Goal: Information Seeking & Learning: Learn about a topic

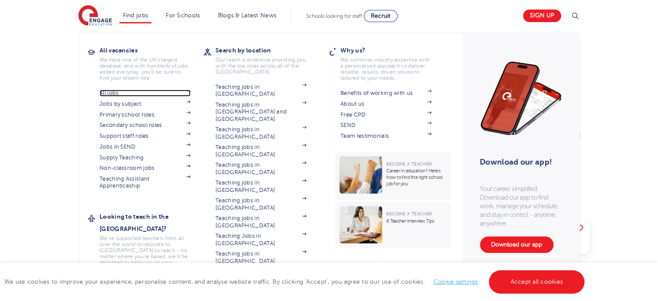
click at [114, 93] on link "All jobs" at bounding box center [145, 93] width 91 height 7
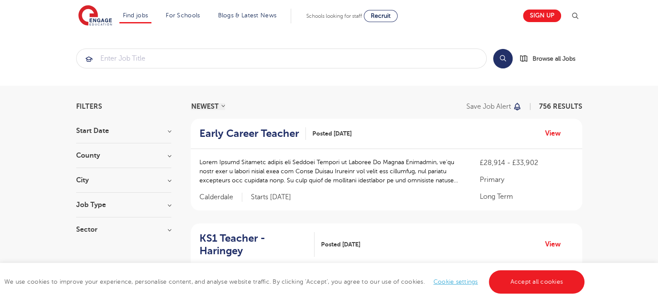
click at [119, 158] on h3 "County" at bounding box center [123, 155] width 95 height 7
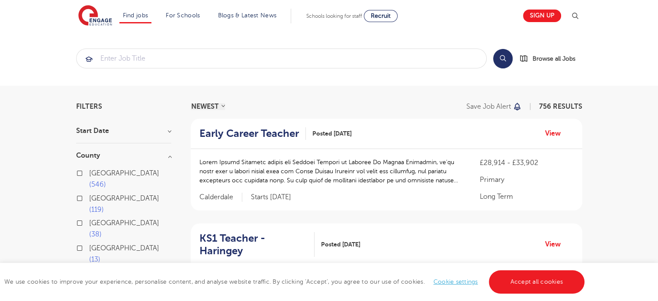
click at [81, 283] on button "Show more" at bounding box center [94, 287] width 37 height 8
click at [360, 55] on input "search" at bounding box center [282, 58] width 410 height 19
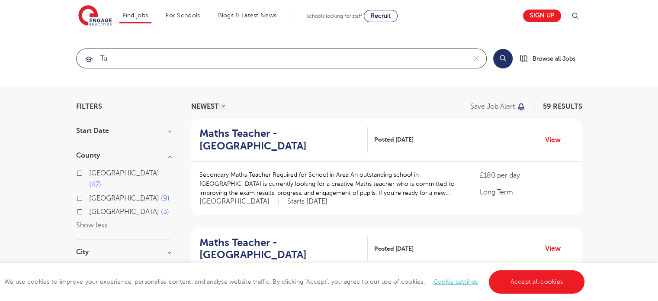
type input "t"
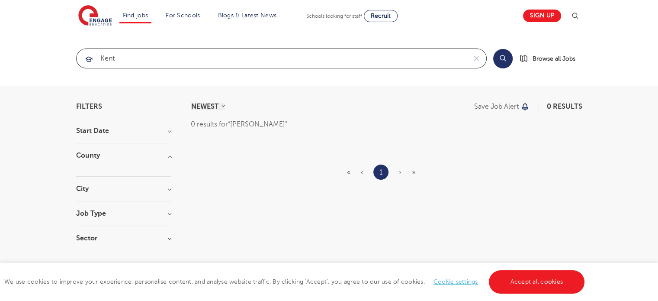
click button "Submit" at bounding box center [0, 0] width 0 height 0
click at [261, 63] on input "kent" at bounding box center [272, 58] width 390 height 19
type input "k"
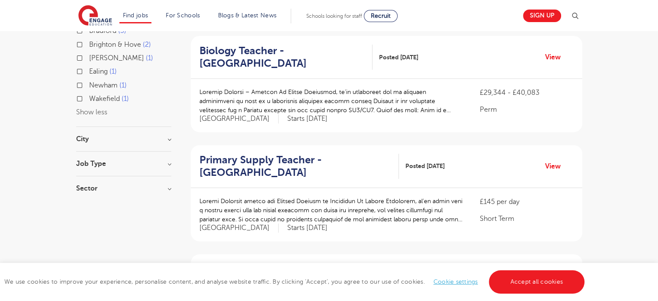
scroll to position [276, 0]
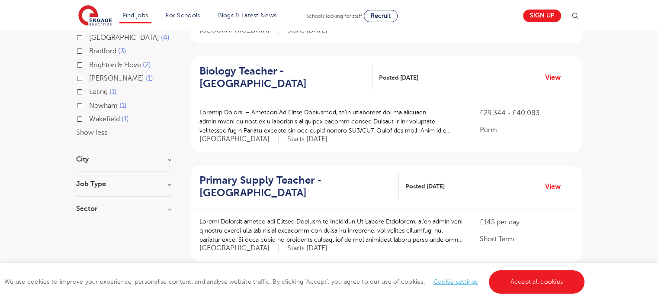
click at [109, 180] on div "Job Type Long Term 47 Daily Supply 22 SEND 22 Support Services 1" at bounding box center [123, 188] width 95 height 16
click at [166, 180] on h3 "Job Type" at bounding box center [123, 183] width 95 height 7
click at [87, 268] on h3 "Sector" at bounding box center [123, 271] width 95 height 7
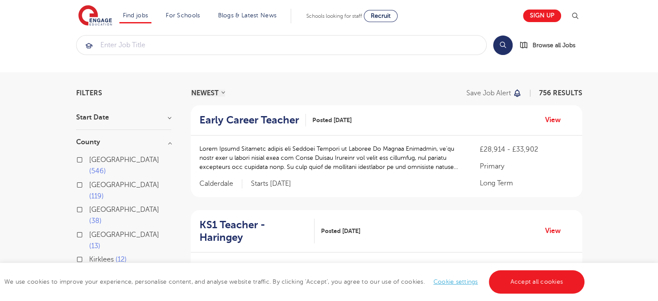
scroll to position [0, 0]
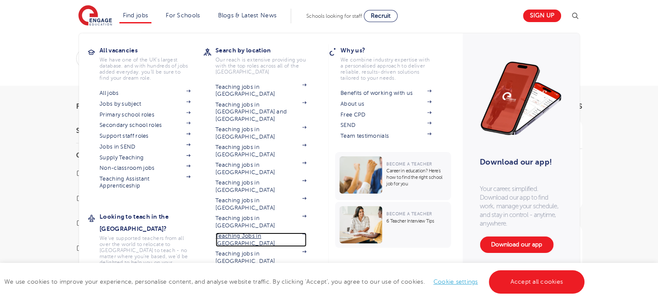
click at [241, 232] on link "Teaching Jobs in [GEOGRAPHIC_DATA]" at bounding box center [260, 239] width 91 height 14
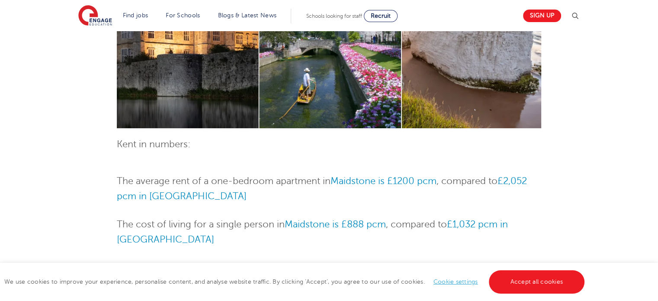
scroll to position [389, 0]
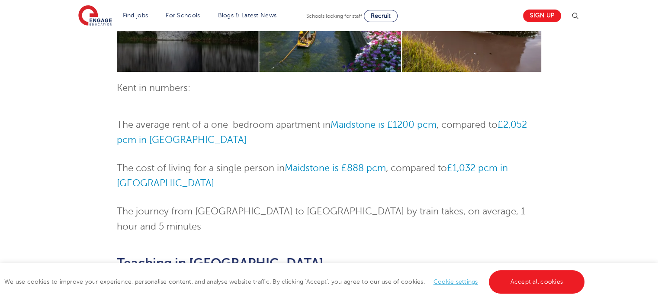
click at [521, 268] on div "We use cookies to improve your experience, personalise content, and analyse web…" at bounding box center [329, 282] width 658 height 38
click at [521, 280] on link "Accept all cookies" at bounding box center [537, 281] width 96 height 23
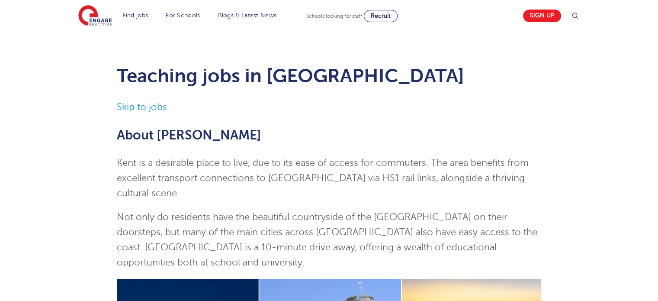
scroll to position [0, 0]
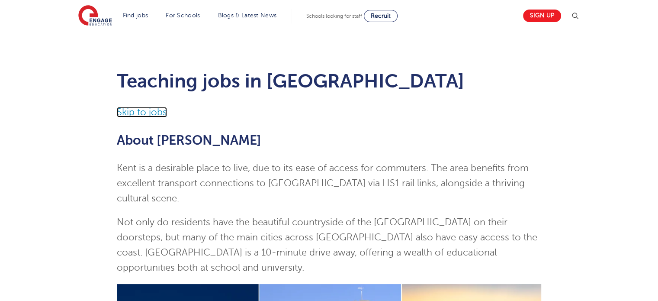
click at [125, 108] on link "Skip to jobs" at bounding box center [142, 112] width 50 height 10
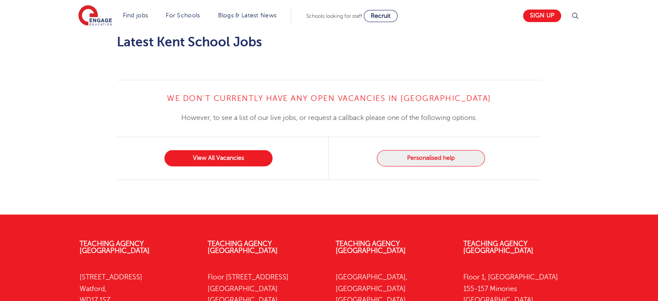
scroll to position [1256, 0]
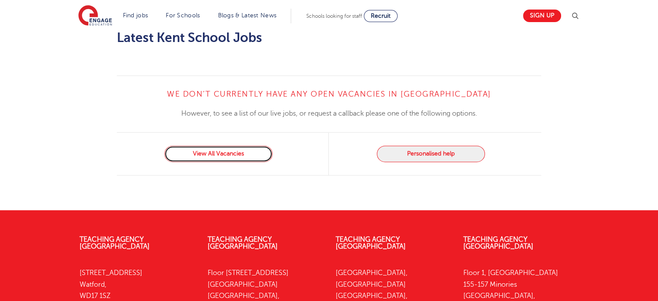
click at [230, 145] on link "View All Vacancies" at bounding box center [218, 153] width 108 height 16
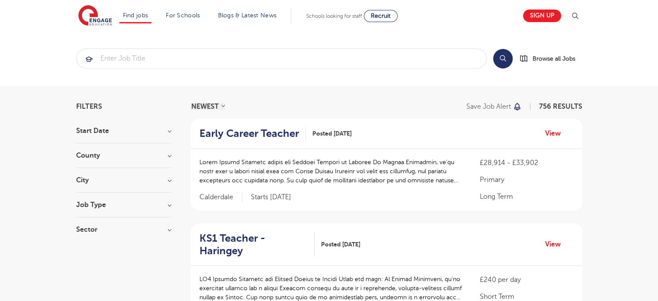
click at [105, 157] on h3 "County" at bounding box center [123, 155] width 95 height 7
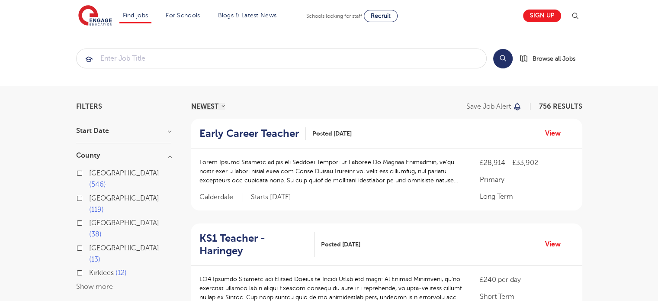
click at [98, 174] on span "[GEOGRAPHIC_DATA]" at bounding box center [124, 173] width 70 height 8
click at [95, 174] on input "London 546" at bounding box center [92, 172] width 6 height 6
checkbox input "true"
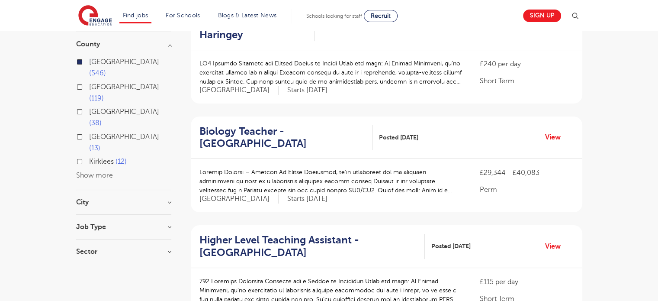
scroll to position [115, 0]
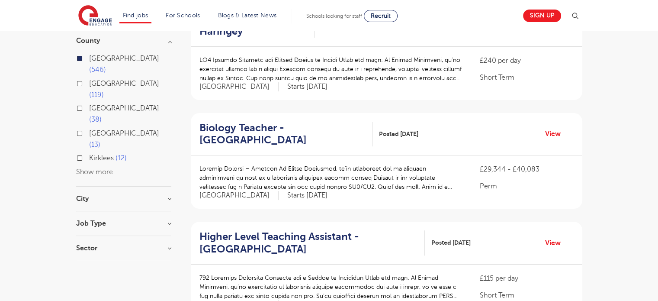
click at [119, 195] on h3 "City" at bounding box center [123, 198] width 95 height 7
click at [92, 280] on button "Show more" at bounding box center [94, 284] width 37 height 8
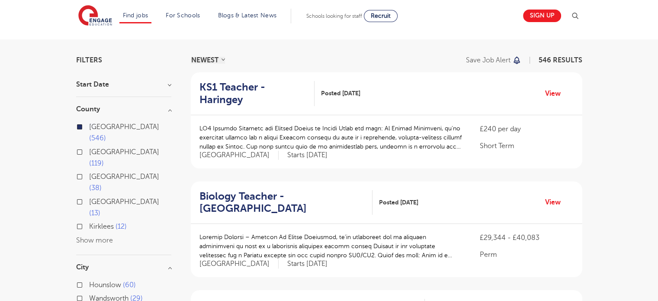
scroll to position [0, 0]
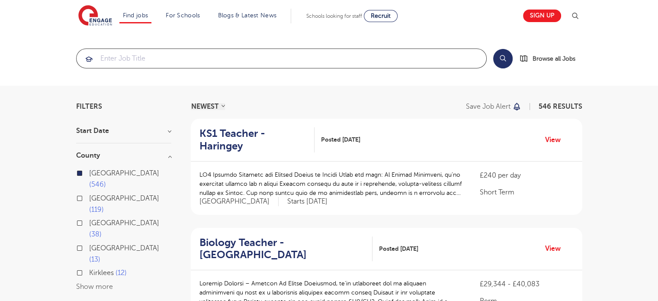
click at [374, 60] on input "search" at bounding box center [282, 58] width 410 height 19
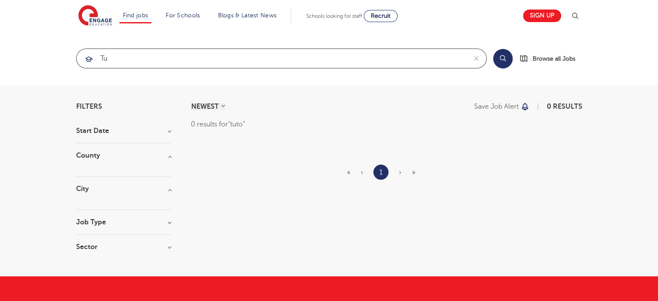
type input "t"
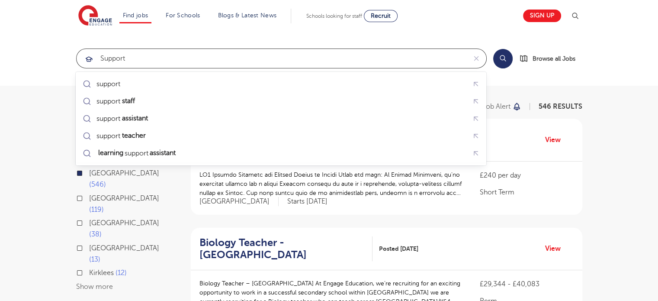
type input "support"
click button "Submit" at bounding box center [0, 0] width 0 height 0
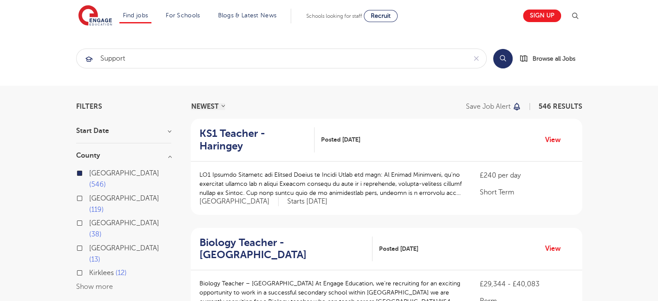
click at [501, 59] on button "Search" at bounding box center [502, 58] width 19 height 19
click at [501, 58] on button "Search" at bounding box center [502, 58] width 19 height 19
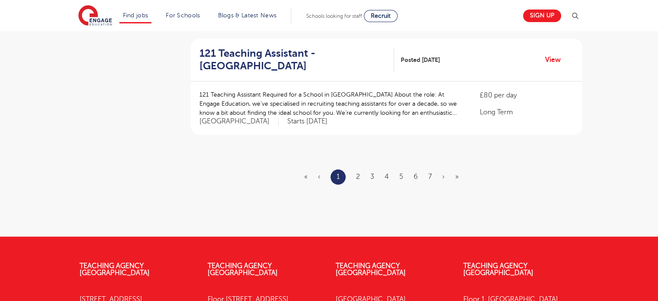
scroll to position [1057, 0]
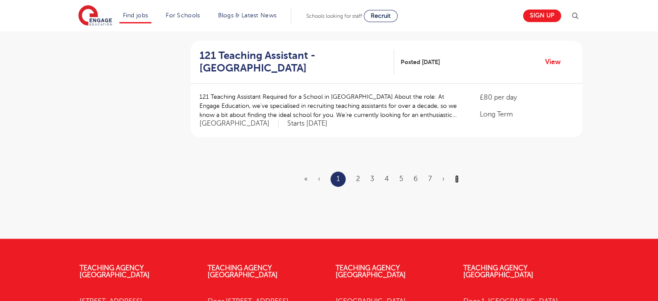
click at [456, 175] on link "»" at bounding box center [456, 179] width 3 height 8
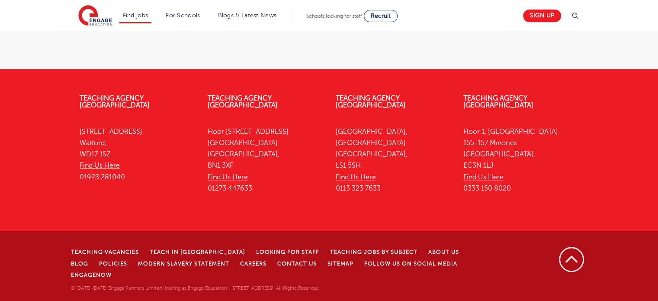
scroll to position [0, 0]
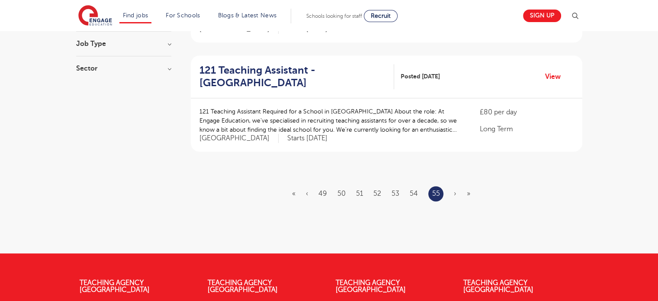
scroll to position [609, 0]
